Goal: Task Accomplishment & Management: Use online tool/utility

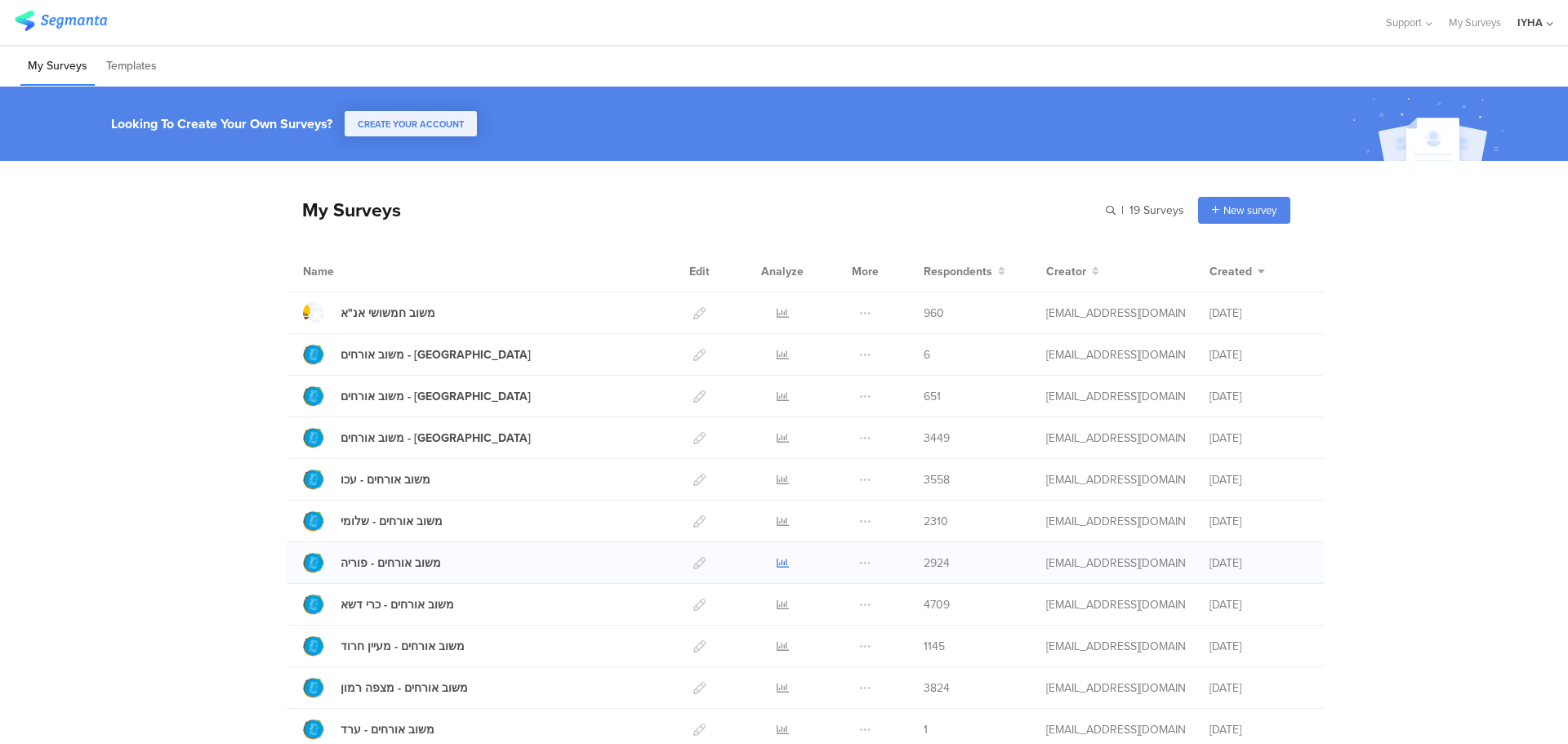
click at [777, 561] on icon at bounding box center [783, 563] width 12 height 12
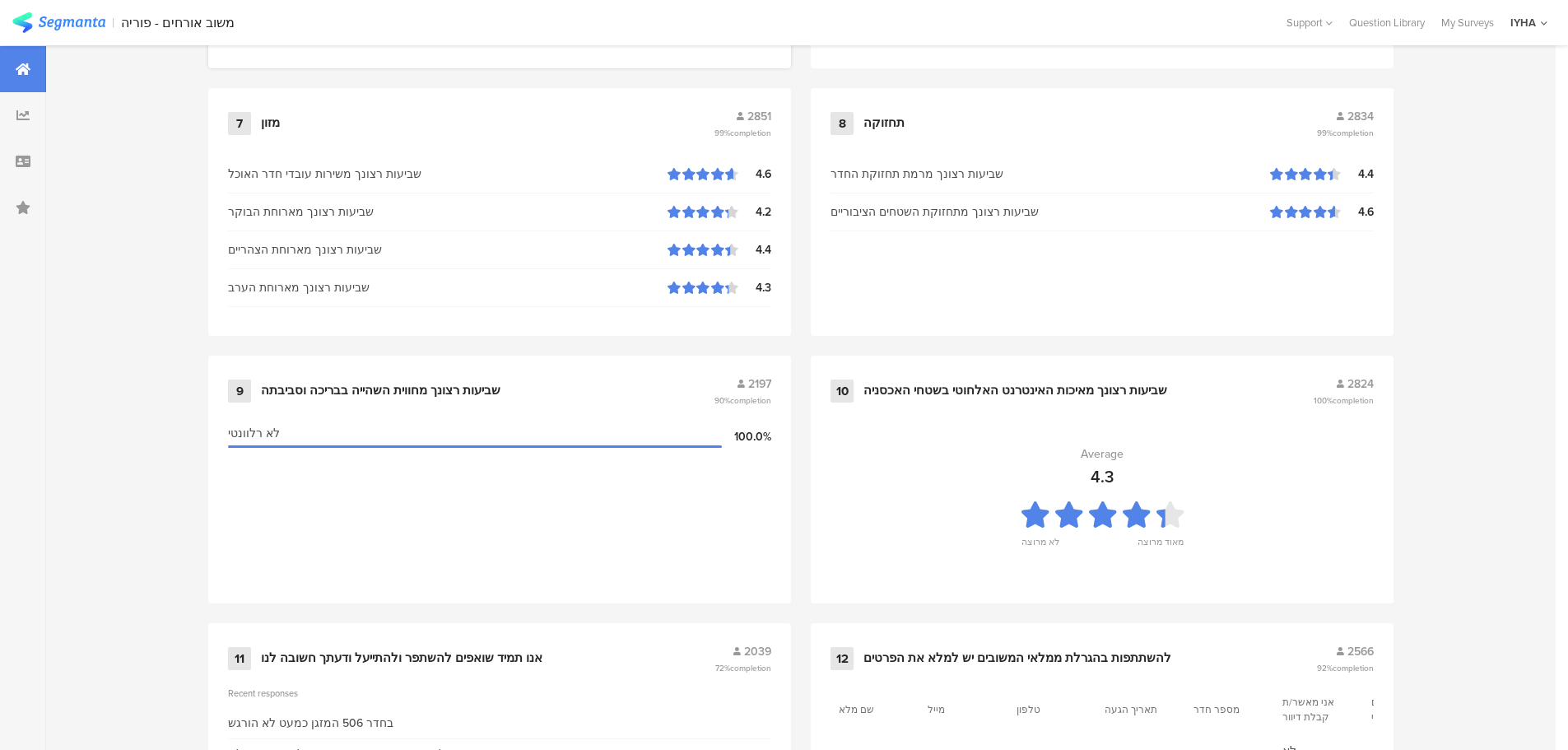
scroll to position [1664, 0]
